Goal: Transaction & Acquisition: Purchase product/service

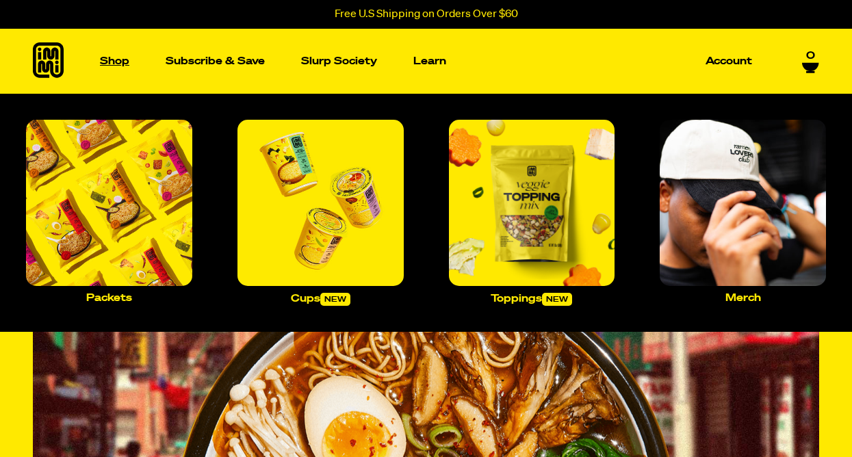
click at [106, 57] on p "Shop" at bounding box center [114, 61] width 29 height 10
click at [151, 216] on img "Main navigation" at bounding box center [109, 203] width 166 height 166
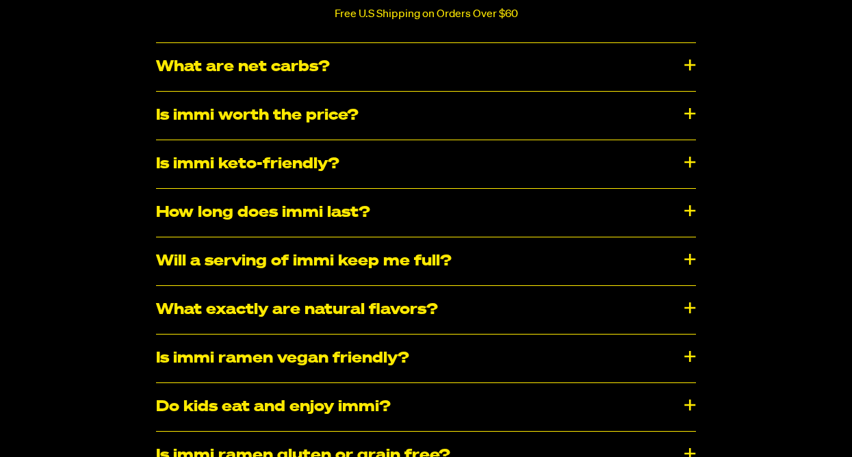
scroll to position [6210, 0]
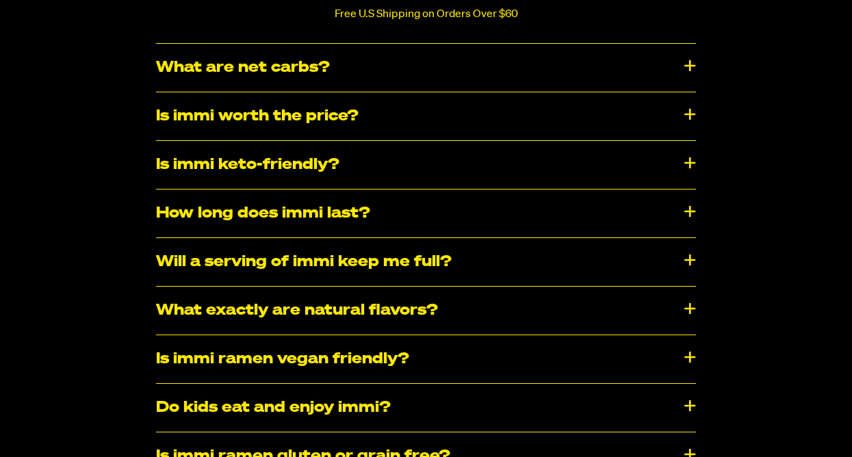
click at [690, 92] on div "Is immi worth the price?" at bounding box center [426, 116] width 540 height 48
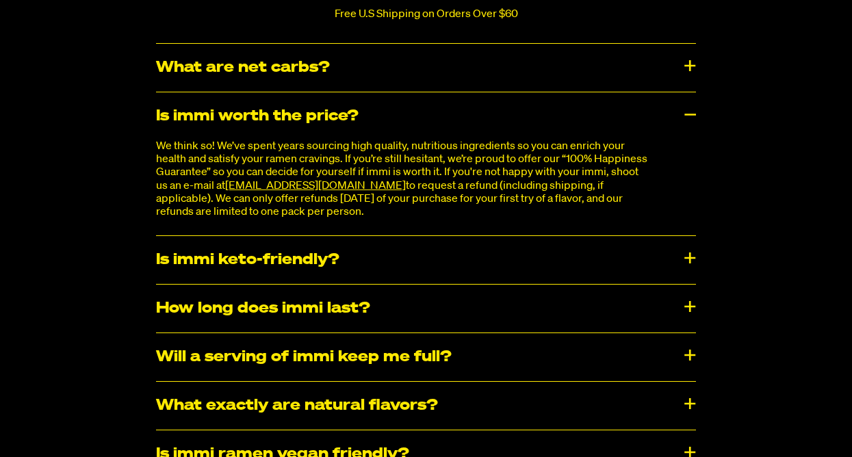
click at [690, 92] on div "Is immi worth the price?" at bounding box center [426, 116] width 540 height 48
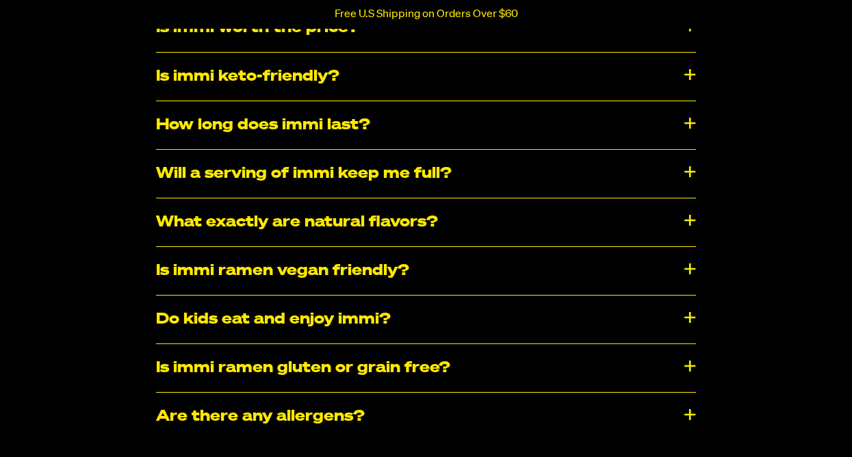
scroll to position [6320, 0]
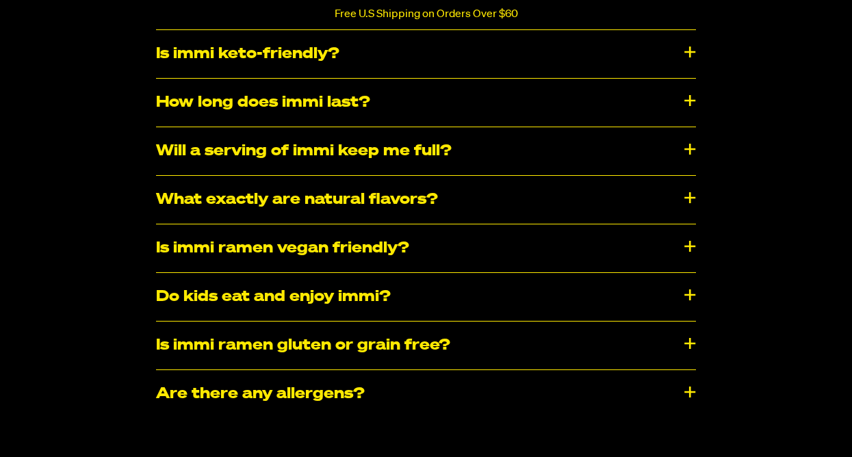
click at [690, 129] on div "Will a serving of immi keep me full?" at bounding box center [426, 151] width 540 height 48
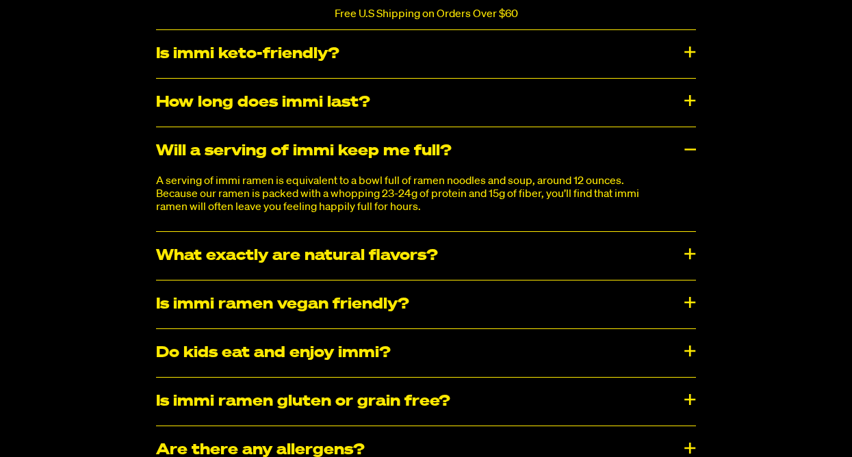
click at [690, 129] on div "Will a serving of immi keep me full?" at bounding box center [426, 151] width 540 height 48
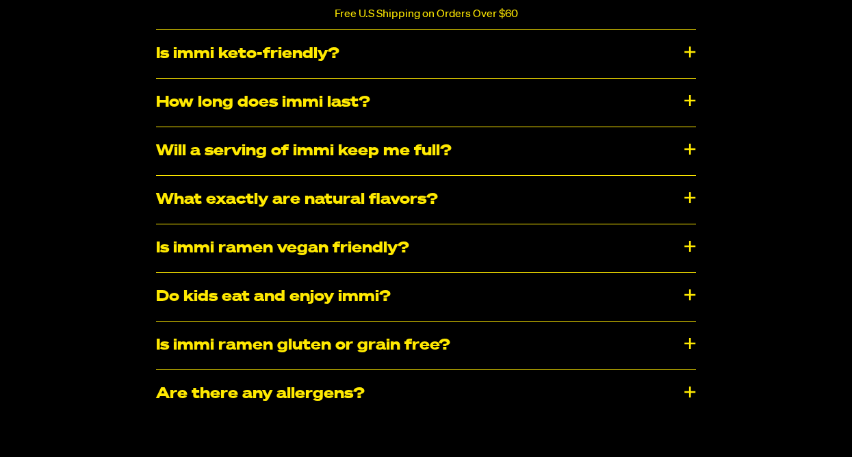
click at [693, 79] on div "How long does immi last?" at bounding box center [426, 103] width 540 height 48
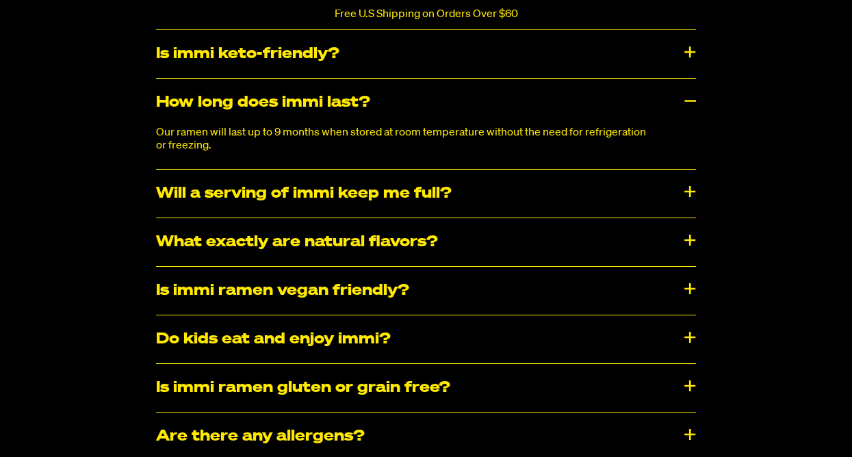
click at [693, 79] on div "How long does immi last?" at bounding box center [426, 103] width 540 height 48
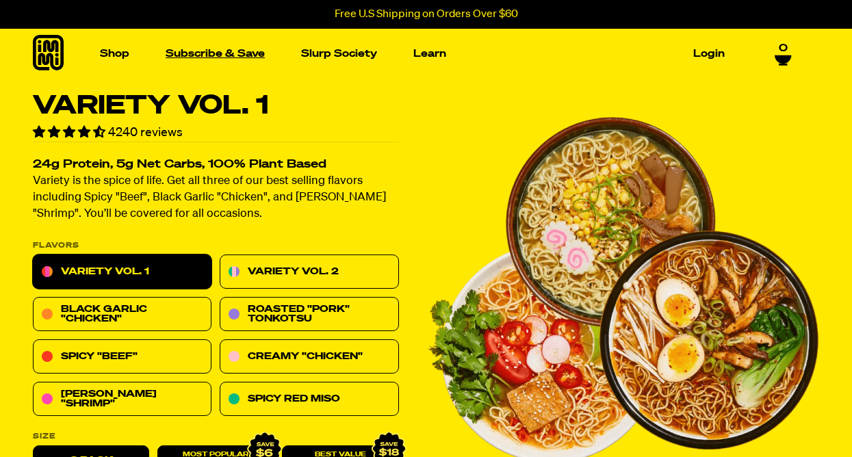
scroll to position [0, 0]
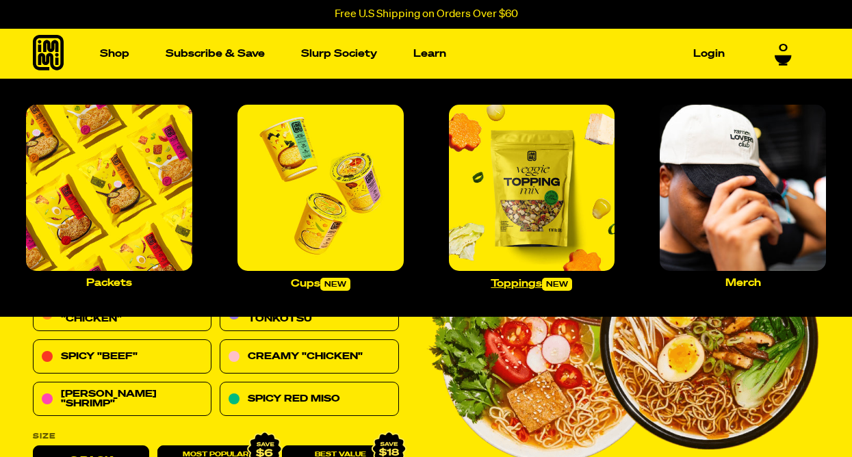
click at [500, 188] on img "Main navigation" at bounding box center [532, 188] width 166 height 166
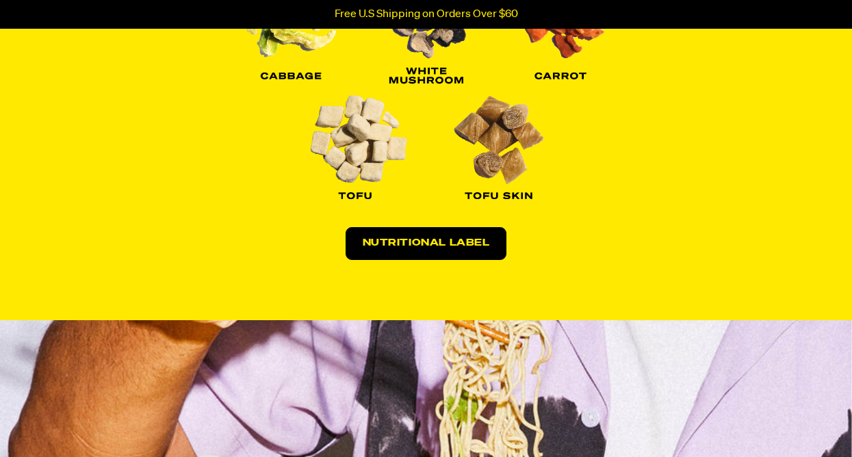
scroll to position [1807, 0]
